Goal: Task Accomplishment & Management: Manage account settings

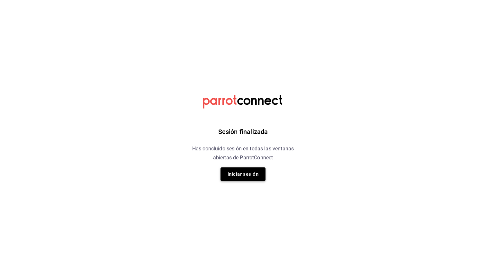
click at [233, 177] on button "Iniciar sesión" at bounding box center [242, 173] width 45 height 13
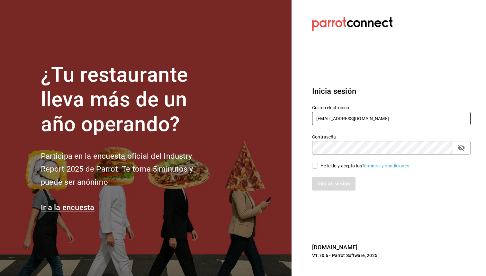
type input "[EMAIL_ADDRESS][DOMAIN_NAME]"
click at [315, 167] on input "He leído y acepto los Términos y condiciones." at bounding box center [315, 166] width 6 height 6
checkbox input "true"
click at [325, 184] on button "Iniciar sesión" at bounding box center [334, 183] width 44 height 13
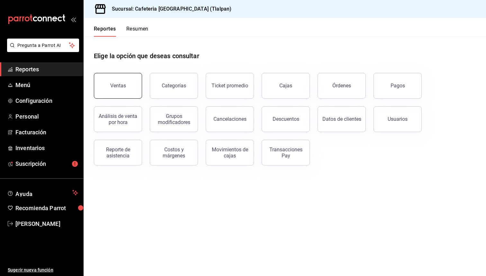
click at [119, 83] on div "Ventas" at bounding box center [118, 86] width 16 height 6
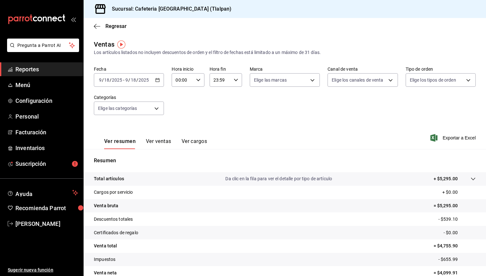
click at [158, 82] on \(Stroke\) "button" at bounding box center [158, 80] width 4 height 4
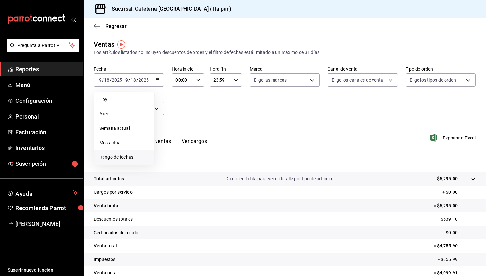
click at [129, 156] on span "Rango de fechas" at bounding box center [124, 157] width 50 height 7
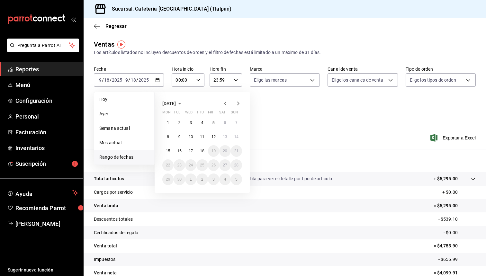
click at [226, 106] on icon "button" at bounding box center [225, 104] width 8 height 8
click at [213, 121] on abbr "1" at bounding box center [213, 122] width 2 height 4
click at [237, 180] on abbr "31" at bounding box center [236, 179] width 4 height 4
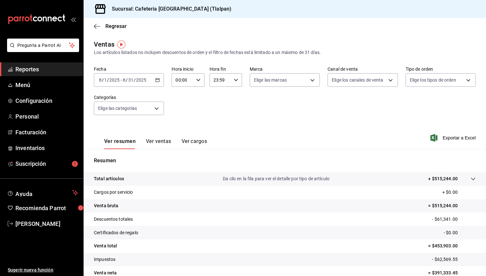
click at [159, 80] on \(Stroke\) "button" at bounding box center [158, 79] width 4 height 0
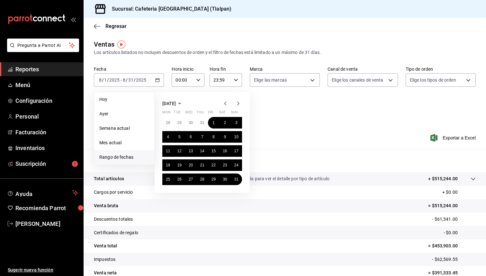
click at [224, 103] on icon "button" at bounding box center [225, 104] width 2 height 4
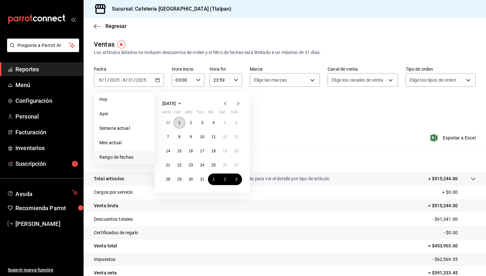
click at [179, 123] on abbr "1" at bounding box center [179, 122] width 2 height 4
click at [203, 179] on abbr "31" at bounding box center [202, 179] width 4 height 4
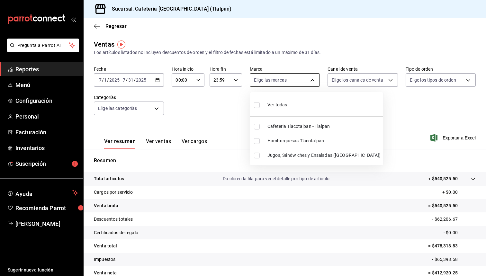
click at [279, 82] on body "Pregunta a Parrot AI Reportes Menú Configuración Personal Facturación Inventari…" at bounding box center [243, 138] width 486 height 276
click at [278, 102] on span "Ver todas" at bounding box center [277, 105] width 20 height 7
type input "ec576109-29d1-42df-b2ca-5becddbd2efe,3dfd9669-9911-4f47-a36d-8fb2dcc6eb36,e5a57…"
checkbox input "true"
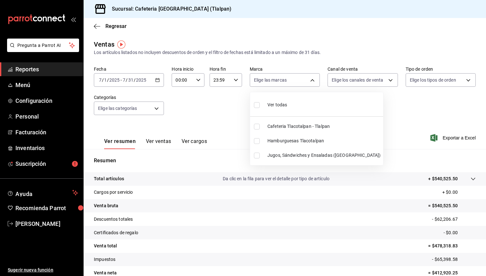
checkbox input "true"
click at [370, 92] on div at bounding box center [243, 138] width 486 height 276
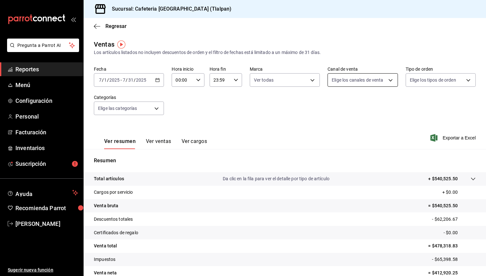
click at [362, 82] on body "Pregunta a Parrot AI Reportes Menú Configuración Personal Facturación Inventari…" at bounding box center [243, 138] width 486 height 276
click at [356, 104] on span "Ver todos" at bounding box center [355, 105] width 20 height 7
type input "PARROT,UBER_EATS,RAPPI,DIDI_FOOD,ONLINE"
checkbox input "true"
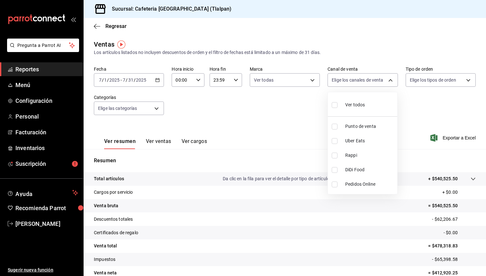
checkbox input "true"
click at [423, 79] on div at bounding box center [243, 138] width 486 height 276
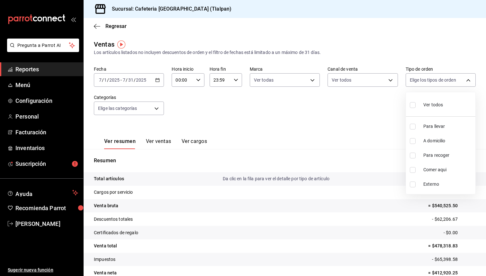
click at [423, 79] on body "Pregunta a Parrot AI Reportes Menú Configuración Personal Facturación Inventari…" at bounding box center [243, 138] width 486 height 276
click at [417, 102] on label at bounding box center [414, 104] width 8 height 9
click at [415, 102] on input "checkbox" at bounding box center [413, 105] width 6 height 6
checkbox input "false"
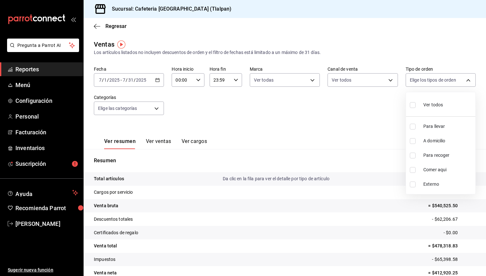
checkbox input "false"
click at [317, 113] on div at bounding box center [243, 138] width 486 height 276
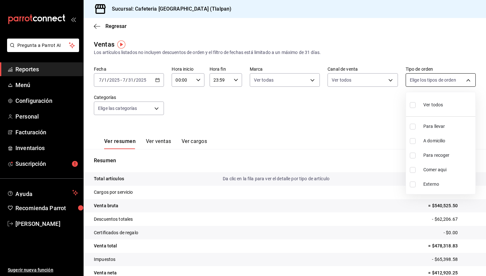
click at [424, 83] on body "Pregunta a Parrot AI Reportes Menú Configuración Personal Facturación Inventari…" at bounding box center [243, 138] width 486 height 276
click at [413, 108] on input "checkbox" at bounding box center [413, 105] width 6 height 6
checkbox input "true"
type input "ce9e2f29-1535-4c58-be62-8d524788961d,65c88439-aa9c-4609-b4eb-33143dae281a,e2aea…"
checkbox input "true"
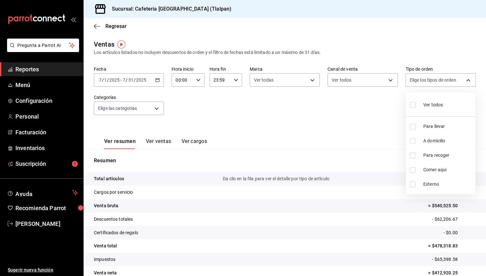
checkbox input "true"
click at [334, 113] on div at bounding box center [243, 138] width 486 height 276
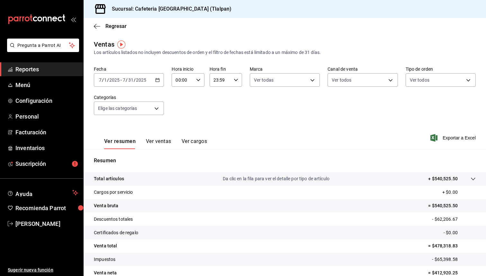
click at [159, 140] on button "Ver ventas" at bounding box center [158, 143] width 25 height 11
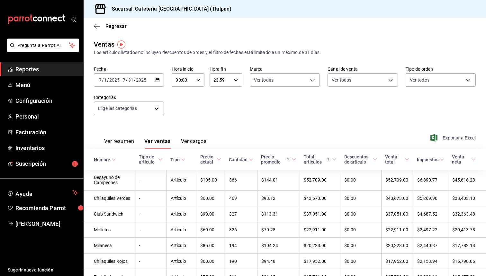
click at [446, 139] on span "Exportar a Excel" at bounding box center [453, 138] width 44 height 8
click at [404, 96] on div "Fecha [DATE] [DATE] - [DATE] [DATE] Hora inicio 00:00 Hora inicio Hora fin 23:5…" at bounding box center [285, 94] width 382 height 57
click at [268, 139] on div "Ver resumen Ver ventas Ver cargos Exportar a Excel" at bounding box center [285, 136] width 402 height 26
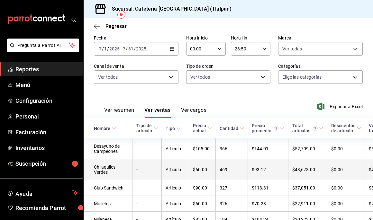
scroll to position [19, 0]
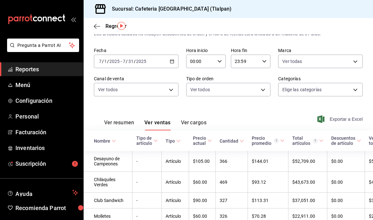
click at [336, 119] on span "Exportar a Excel" at bounding box center [340, 119] width 44 height 8
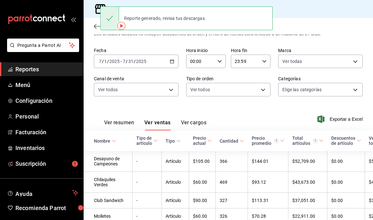
click at [202, 37] on div "Los artículos listados no incluyen descuentos de orden y el filtro de fechas es…" at bounding box center [228, 34] width 269 height 7
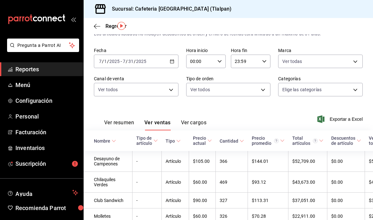
click at [171, 63] on icon "button" at bounding box center [172, 61] width 4 height 4
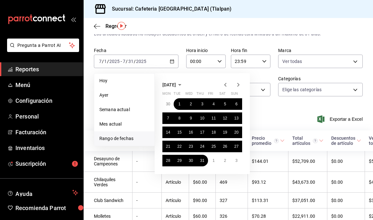
click at [227, 83] on icon "button" at bounding box center [225, 85] width 8 height 8
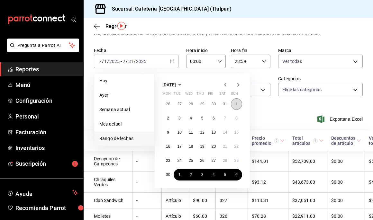
click at [236, 100] on button "1" at bounding box center [236, 104] width 11 height 12
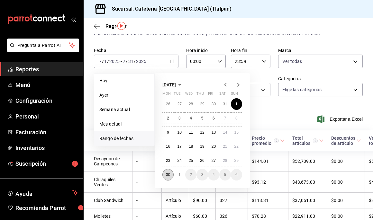
click at [169, 174] on abbr "30" at bounding box center [168, 175] width 4 height 4
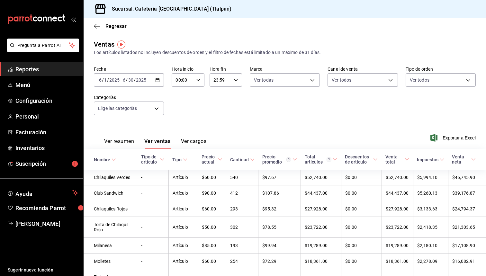
click at [156, 80] on \(Stroke\) "button" at bounding box center [158, 79] width 4 height 0
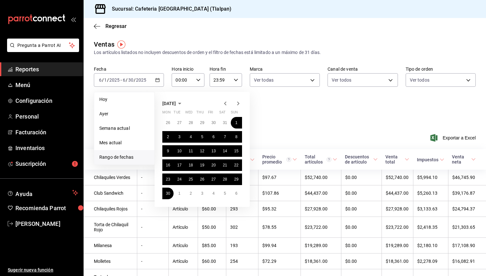
click at [225, 105] on icon "button" at bounding box center [225, 104] width 2 height 4
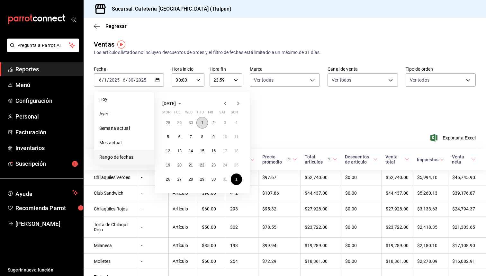
click at [204, 120] on button "1" at bounding box center [201, 123] width 11 height 12
click at [224, 178] on abbr "31" at bounding box center [225, 179] width 4 height 4
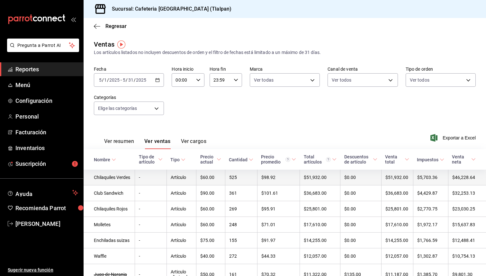
scroll to position [14, 0]
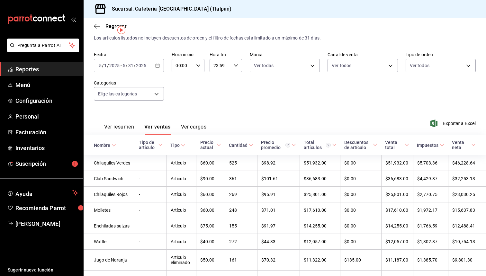
click at [156, 63] on icon "button" at bounding box center [157, 65] width 4 height 4
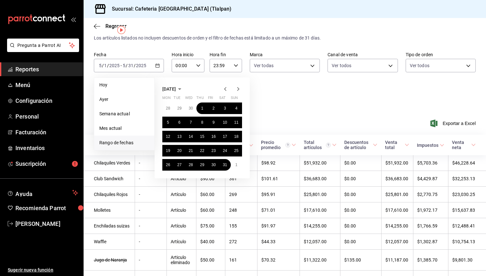
click at [239, 87] on icon "button" at bounding box center [238, 89] width 8 height 8
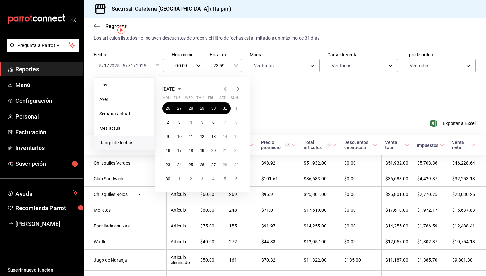
click at [239, 87] on icon "button" at bounding box center [238, 89] width 8 height 8
click at [214, 107] on abbr "1" at bounding box center [213, 108] width 2 height 4
click at [234, 162] on button "31" at bounding box center [236, 165] width 11 height 12
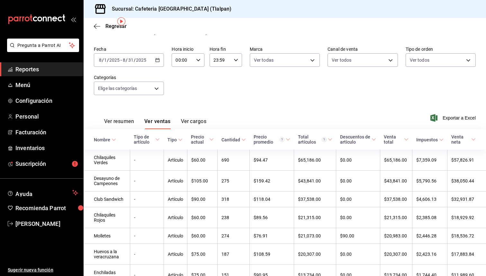
scroll to position [24, 0]
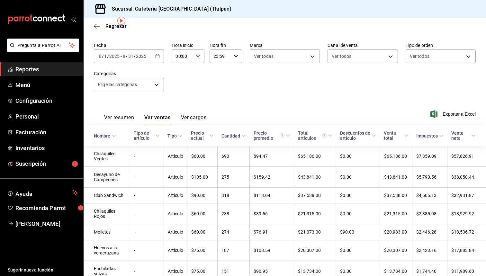
click at [158, 55] on icon "button" at bounding box center [157, 56] width 4 height 4
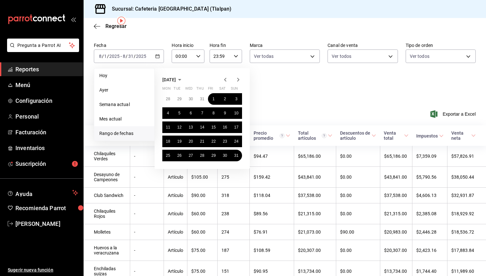
click at [224, 76] on icon "button" at bounding box center [225, 80] width 8 height 8
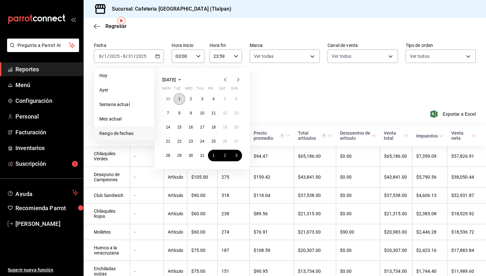
click at [181, 96] on button "1" at bounding box center [178, 99] width 11 height 12
click at [202, 156] on abbr "31" at bounding box center [202, 155] width 4 height 4
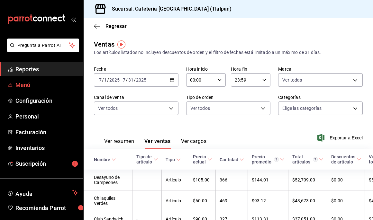
click at [31, 88] on span "Menú" at bounding box center [46, 85] width 63 height 9
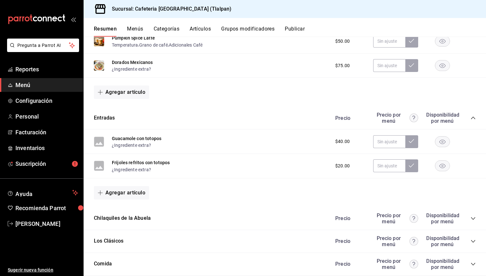
scroll to position [162, 0]
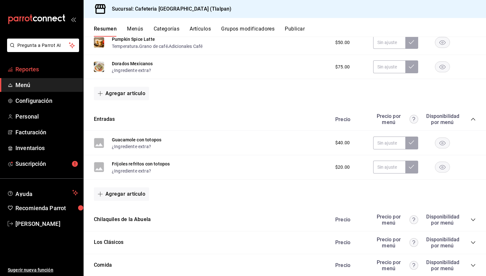
click at [32, 71] on span "Reportes" at bounding box center [46, 69] width 63 height 9
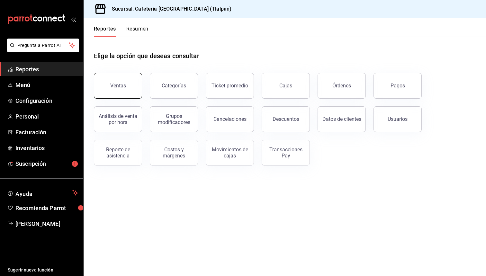
click at [116, 90] on button "Ventas" at bounding box center [118, 86] width 48 height 26
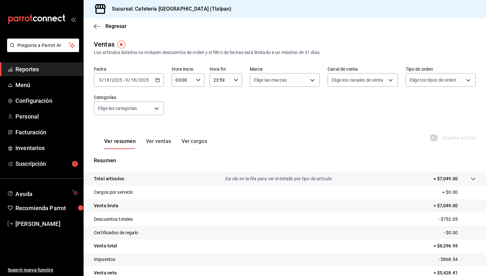
click at [157, 81] on icon "button" at bounding box center [157, 80] width 4 height 4
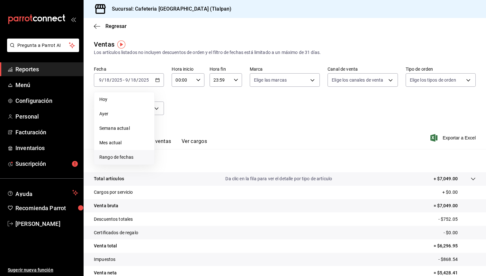
click at [124, 158] on span "Rango de fechas" at bounding box center [124, 157] width 50 height 7
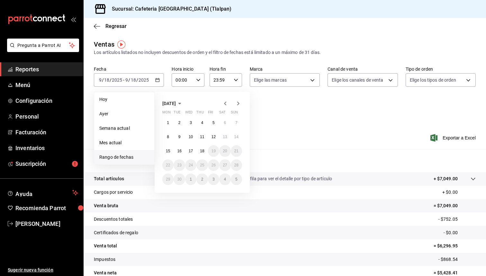
click at [227, 102] on icon "button" at bounding box center [225, 104] width 8 height 8
click at [213, 121] on abbr "1" at bounding box center [213, 122] width 2 height 4
click at [233, 179] on button "31" at bounding box center [236, 179] width 11 height 12
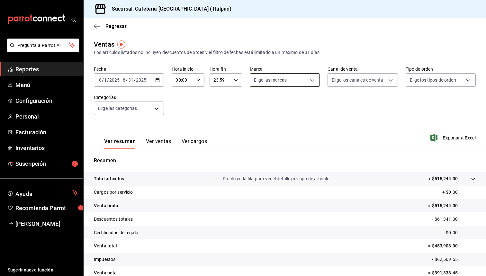
click at [293, 81] on body "Pregunta a Parrot AI Reportes Menú Configuración Personal Facturación Inventari…" at bounding box center [243, 138] width 486 height 276
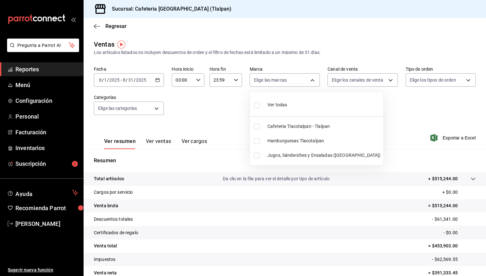
click at [292, 105] on li "Ver todas" at bounding box center [316, 104] width 133 height 19
type input "ec576109-29d1-42df-b2ca-5becddbd2efe,3dfd9669-9911-4f47-a36d-8fb2dcc6eb36,e5a57…"
checkbox input "true"
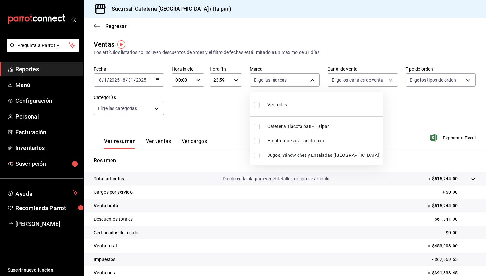
checkbox input "true"
click at [335, 83] on div at bounding box center [243, 138] width 486 height 276
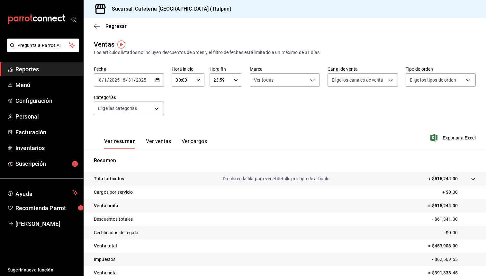
click at [335, 83] on body "Pregunta a Parrot AI Reportes Menú Configuración Personal Facturación Inventari…" at bounding box center [243, 138] width 486 height 276
click at [342, 102] on div "Ver todos" at bounding box center [348, 104] width 33 height 14
type input "PARROT,UBER_EATS,RAPPI,DIDI_FOOD,ONLINE"
checkbox input "true"
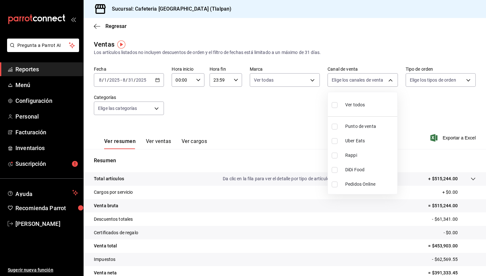
checkbox input "true"
click at [448, 78] on div at bounding box center [243, 138] width 486 height 276
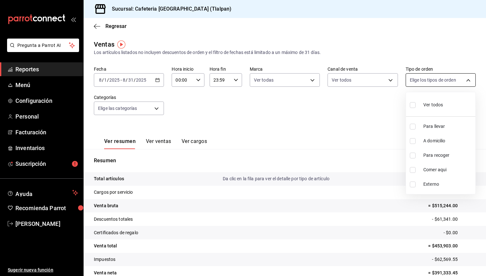
click at [446, 79] on body "Pregunta a Parrot AI Reportes Menú Configuración Personal Facturación Inventari…" at bounding box center [243, 138] width 486 height 276
click at [434, 107] on span "Ver todos" at bounding box center [433, 105] width 20 height 7
type input "ce9e2f29-1535-4c58-be62-8d524788961d,65c88439-aa9c-4609-b4eb-33143dae281a,e2aea…"
checkbox input "true"
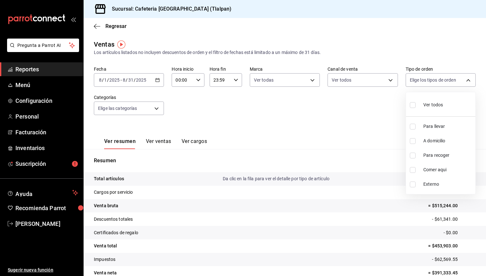
checkbox input "true"
click at [114, 106] on div at bounding box center [243, 138] width 486 height 276
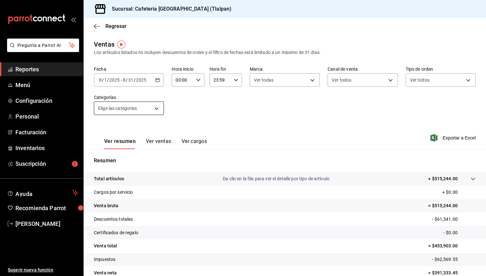
click at [117, 112] on body "Pregunta a Parrot AI Reportes Menú Configuración Personal Facturación Inventari…" at bounding box center [243, 138] width 486 height 276
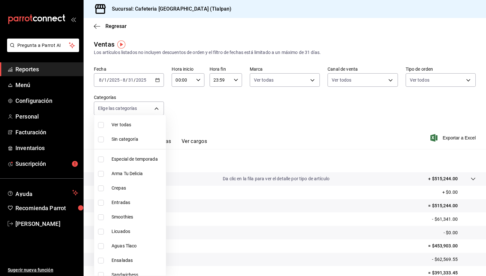
click at [125, 128] on span "Ver todas" at bounding box center [137, 124] width 52 height 7
type input "8fb5c5e2-c76a-4129-8e25-25de823e503d,657201d4-d6ef-4148-94c8-ccd00e340086,2df64…"
checkbox input "true"
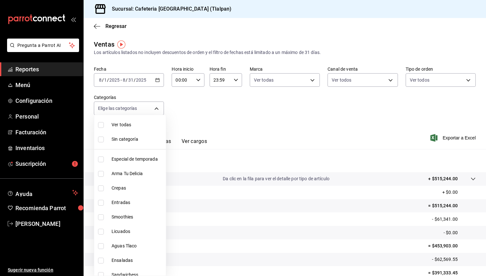
checkbox input "true"
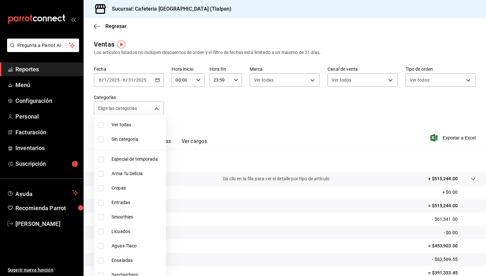
checkbox input "true"
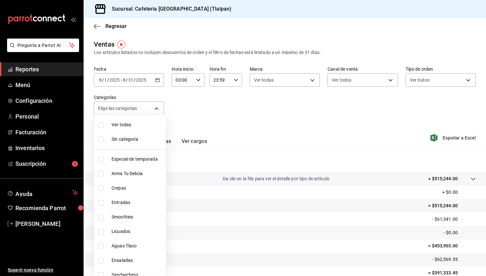
checkbox input "true"
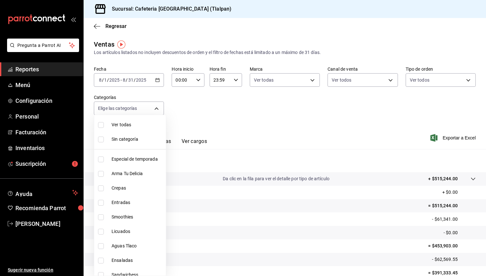
checkbox input "true"
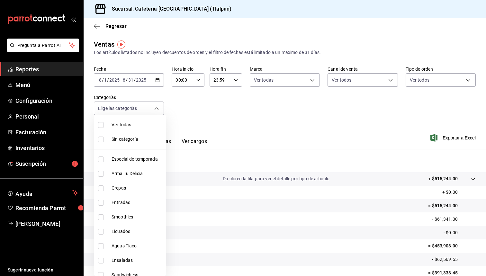
checkbox input "true"
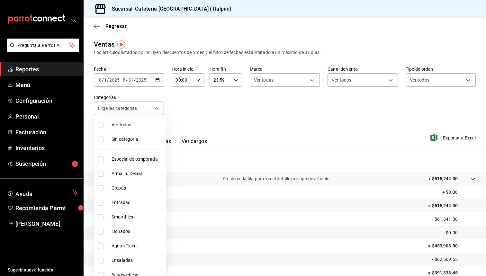
checkbox input "true"
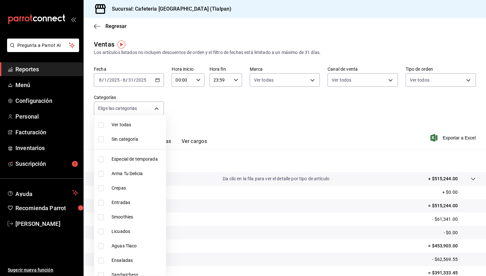
checkbox input "true"
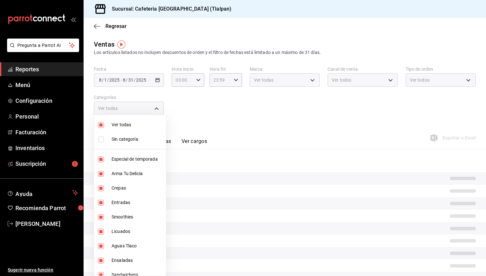
click at [262, 120] on div at bounding box center [243, 138] width 486 height 276
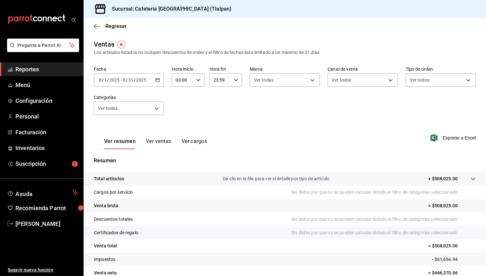
click at [167, 140] on button "Ver ventas" at bounding box center [158, 143] width 25 height 11
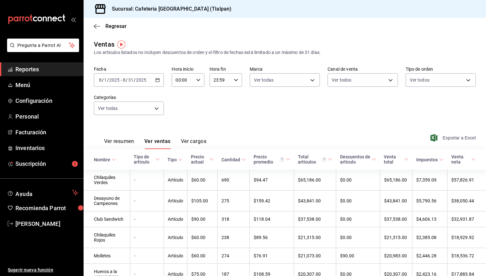
click at [439, 139] on span "Exportar a Excel" at bounding box center [453, 138] width 44 height 8
click at [211, 109] on div "Fecha [DATE] [DATE] - [DATE] [DATE] Hora inicio 00:00 Hora inicio Hora fin 23:5…" at bounding box center [285, 94] width 382 height 57
click at [239, 160] on div "Cantidad" at bounding box center [230, 159] width 19 height 5
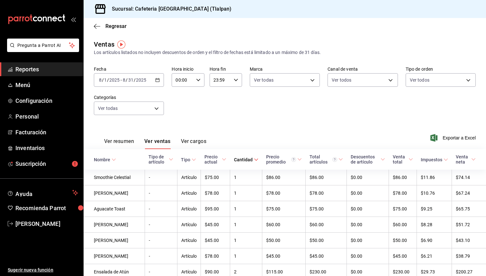
click at [29, 74] on link "Reportes" at bounding box center [41, 69] width 83 height 14
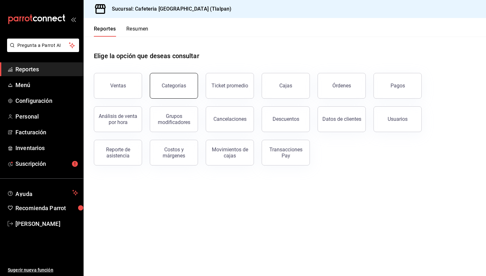
click at [164, 93] on button "Categorías" at bounding box center [174, 86] width 48 height 26
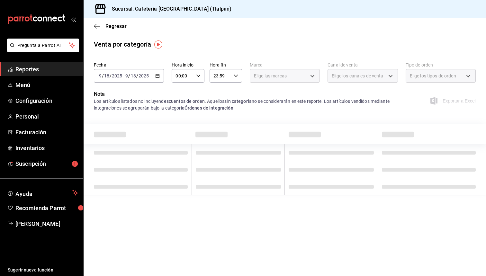
click at [156, 76] on icon "button" at bounding box center [157, 76] width 4 height 4
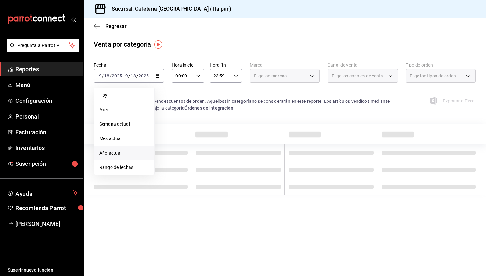
click at [122, 148] on li "Año actual" at bounding box center [124, 153] width 60 height 14
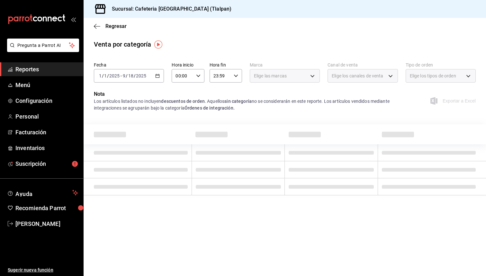
click at [155, 76] on icon "button" at bounding box center [157, 76] width 4 height 4
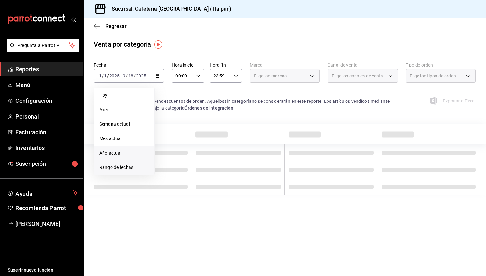
click at [132, 164] on span "Rango de fechas" at bounding box center [124, 167] width 50 height 7
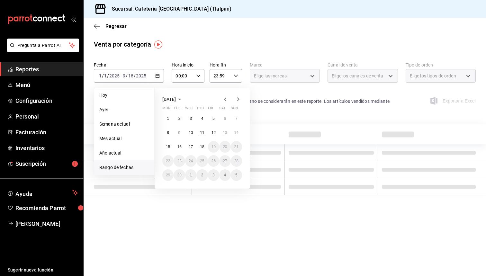
click at [226, 101] on icon "button" at bounding box center [225, 99] width 8 height 8
click at [211, 120] on button "1" at bounding box center [213, 119] width 11 height 12
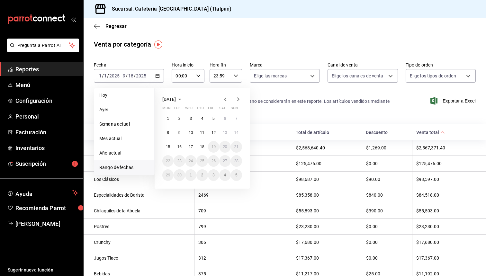
click at [225, 99] on icon "button" at bounding box center [225, 99] width 2 height 4
click at [216, 116] on button "1" at bounding box center [213, 119] width 11 height 12
click at [237, 172] on button "31" at bounding box center [236, 175] width 11 height 12
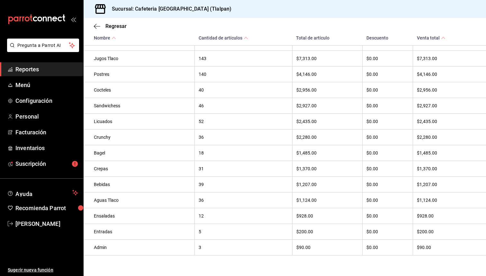
scroll to position [180, 0]
click at [107, 231] on div "Entradas" at bounding box center [142, 231] width 97 height 5
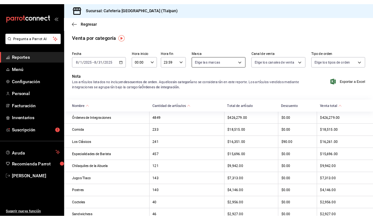
scroll to position [0, 0]
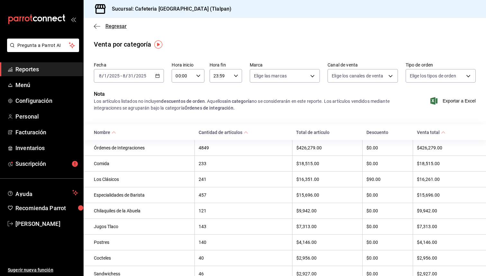
click at [120, 28] on span "Regresar" at bounding box center [115, 26] width 21 height 6
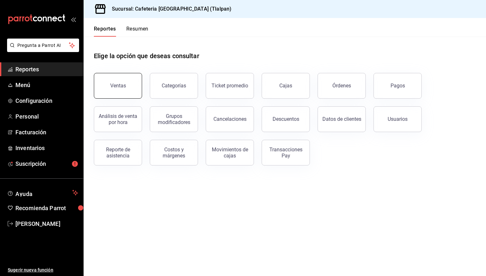
click at [131, 90] on button "Ventas" at bounding box center [118, 86] width 48 height 26
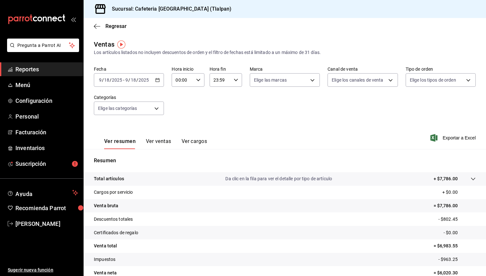
click at [159, 84] on div "[DATE] [DATE] - [DATE] [DATE]" at bounding box center [129, 79] width 70 height 13
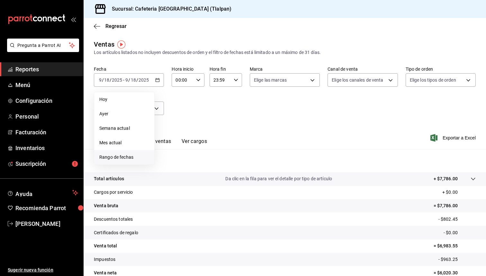
click at [130, 155] on span "Rango de fechas" at bounding box center [124, 157] width 50 height 7
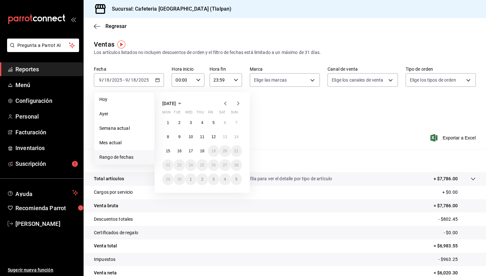
click at [225, 101] on icon "button" at bounding box center [225, 104] width 8 height 8
click at [216, 123] on button "1" at bounding box center [213, 123] width 11 height 12
click at [234, 182] on abbr "31" at bounding box center [236, 179] width 4 height 4
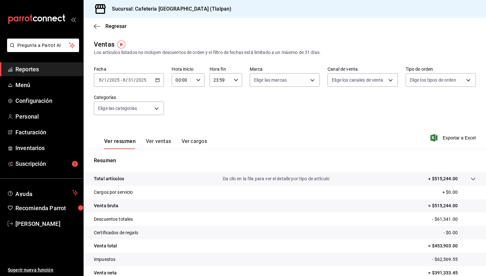
click at [159, 141] on button "Ver ventas" at bounding box center [158, 143] width 25 height 11
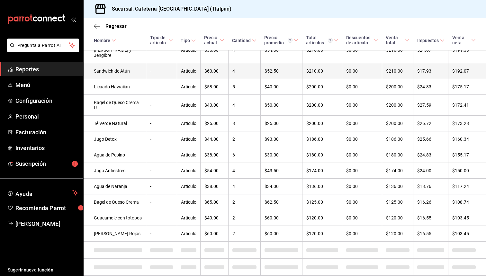
scroll to position [1913, 0]
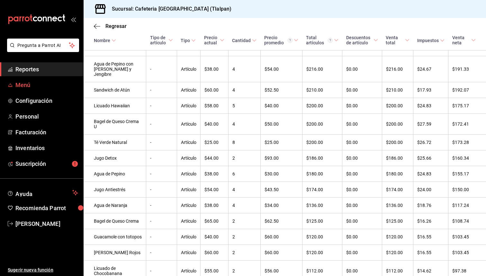
click at [25, 88] on span "Menú" at bounding box center [46, 85] width 63 height 9
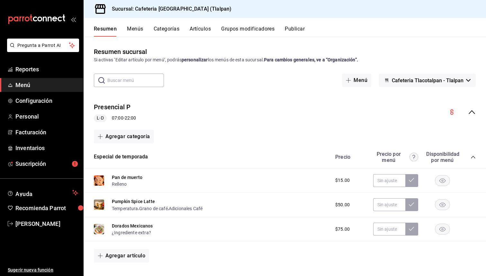
click at [232, 30] on button "Grupos modificadores" at bounding box center [247, 31] width 53 height 11
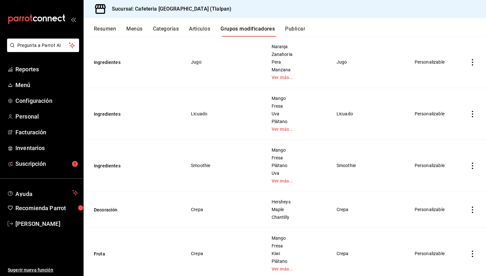
scroll to position [216, 0]
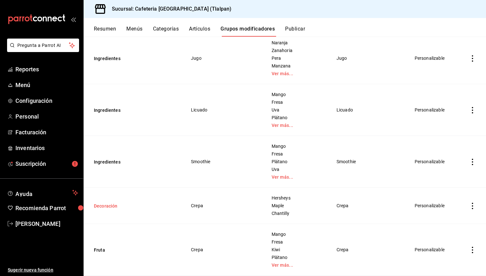
click at [110, 204] on button "Decoración" at bounding box center [132, 206] width 77 height 6
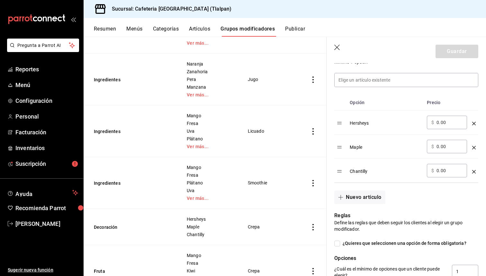
scroll to position [182, 0]
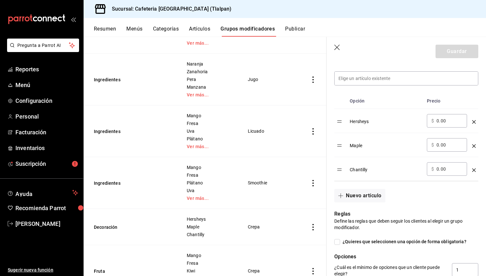
click at [474, 171] on icon "optionsTable" at bounding box center [474, 170] width 4 height 4
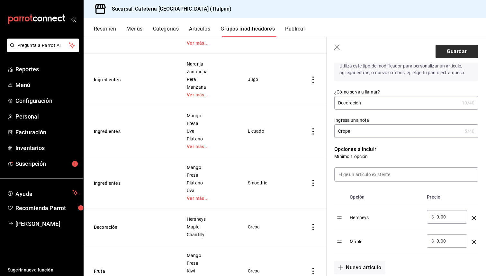
scroll to position [81, 0]
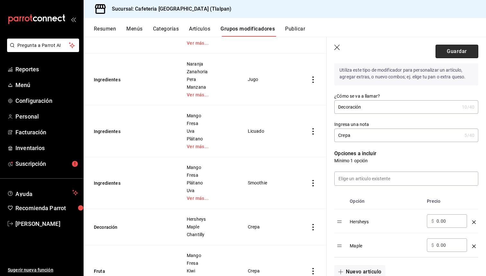
click at [457, 48] on button "Guardar" at bounding box center [456, 51] width 43 height 13
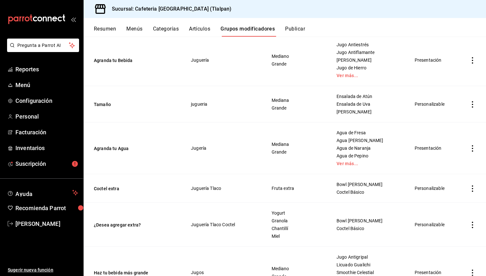
scroll to position [570, 0]
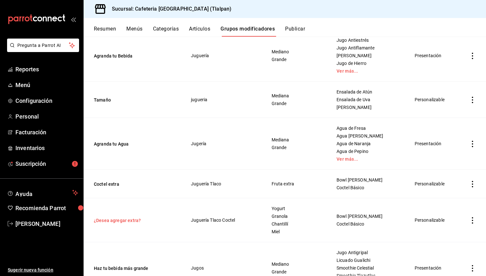
click at [123, 222] on button "¿Desea agregar extra?" at bounding box center [132, 220] width 77 height 6
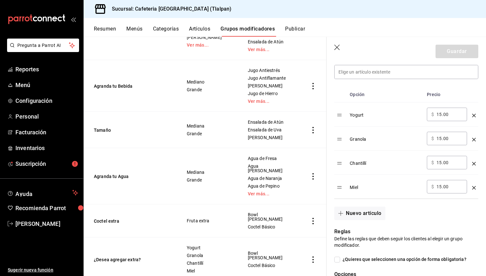
scroll to position [187, 0]
click at [474, 163] on icon "optionsTable" at bounding box center [474, 165] width 4 height 4
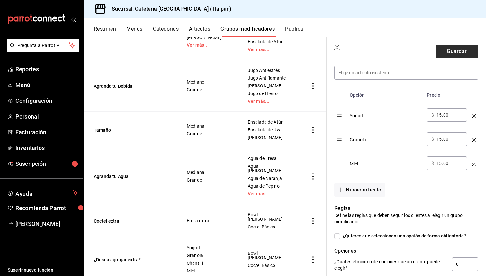
click at [452, 51] on button "Guardar" at bounding box center [456, 51] width 43 height 13
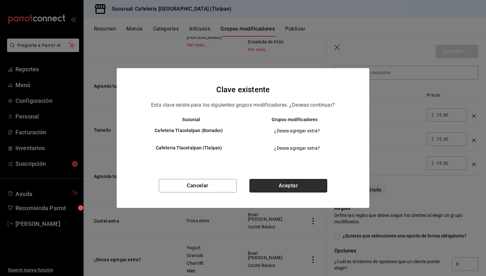
click at [283, 185] on button "Aceptar" at bounding box center [288, 185] width 78 height 13
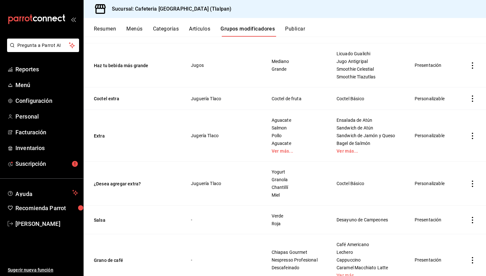
scroll to position [957, 0]
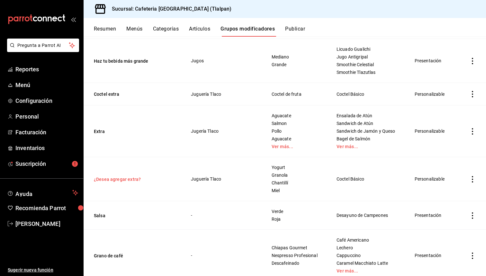
click at [137, 177] on button "¿Desea agregar extra?" at bounding box center [132, 179] width 77 height 6
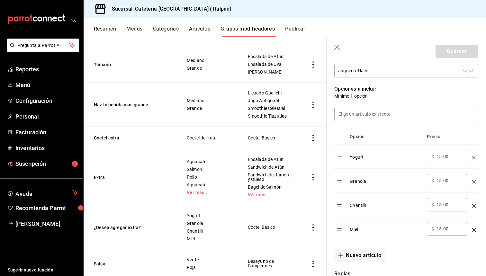
scroll to position [147, 0]
click at [473, 204] on icon "optionsTable" at bounding box center [474, 204] width 4 height 4
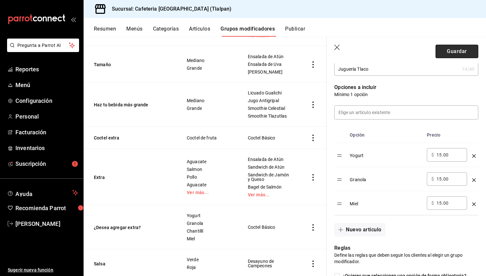
click at [446, 49] on button "Guardar" at bounding box center [456, 51] width 43 height 13
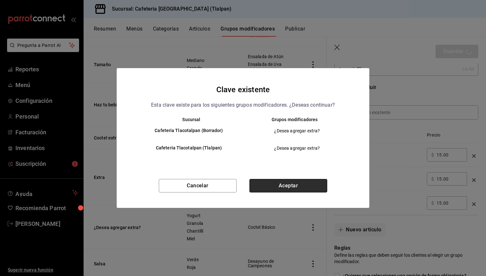
click at [268, 184] on button "Aceptar" at bounding box center [288, 185] width 78 height 13
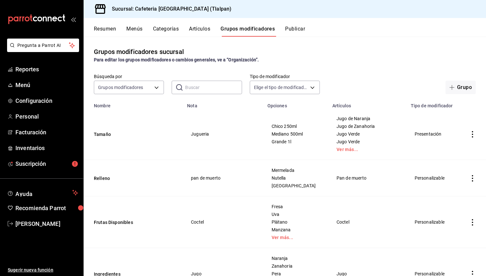
click at [136, 28] on button "Menús" at bounding box center [134, 31] width 16 height 11
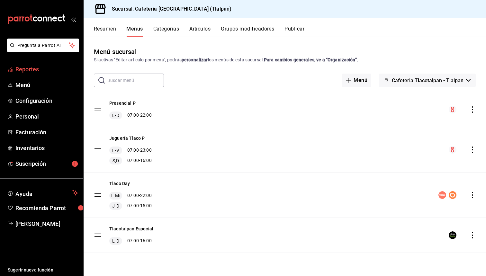
click at [49, 71] on span "Reportes" at bounding box center [46, 69] width 63 height 9
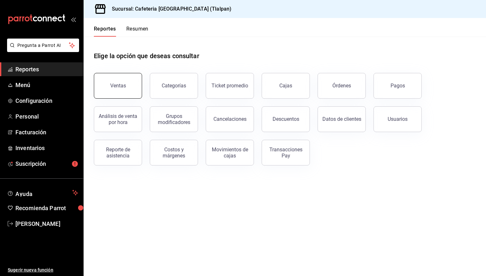
click at [119, 86] on div "Ventas" at bounding box center [118, 86] width 16 height 6
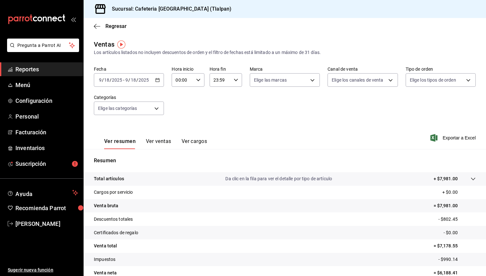
click at [157, 80] on icon "button" at bounding box center [157, 80] width 4 height 4
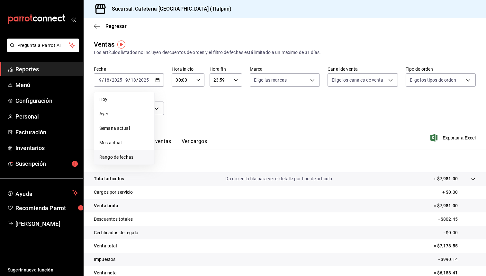
click at [124, 163] on li "Rango de fechas" at bounding box center [124, 157] width 60 height 14
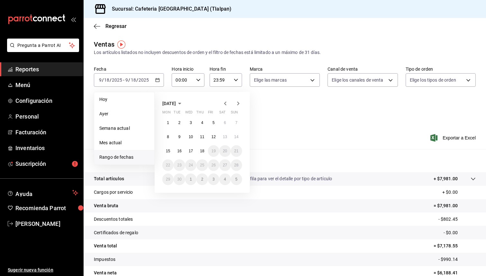
click at [226, 102] on icon "button" at bounding box center [225, 104] width 2 height 4
click at [214, 123] on abbr "1" at bounding box center [213, 122] width 2 height 4
click at [235, 177] on abbr "31" at bounding box center [236, 179] width 4 height 4
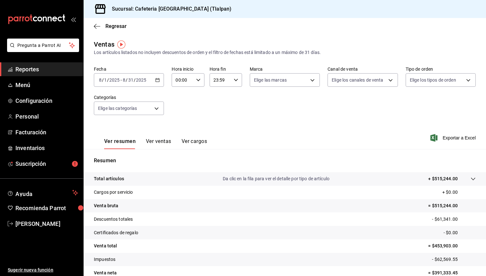
click at [156, 143] on button "Ver ventas" at bounding box center [158, 143] width 25 height 11
